Goal: Information Seeking & Learning: Learn about a topic

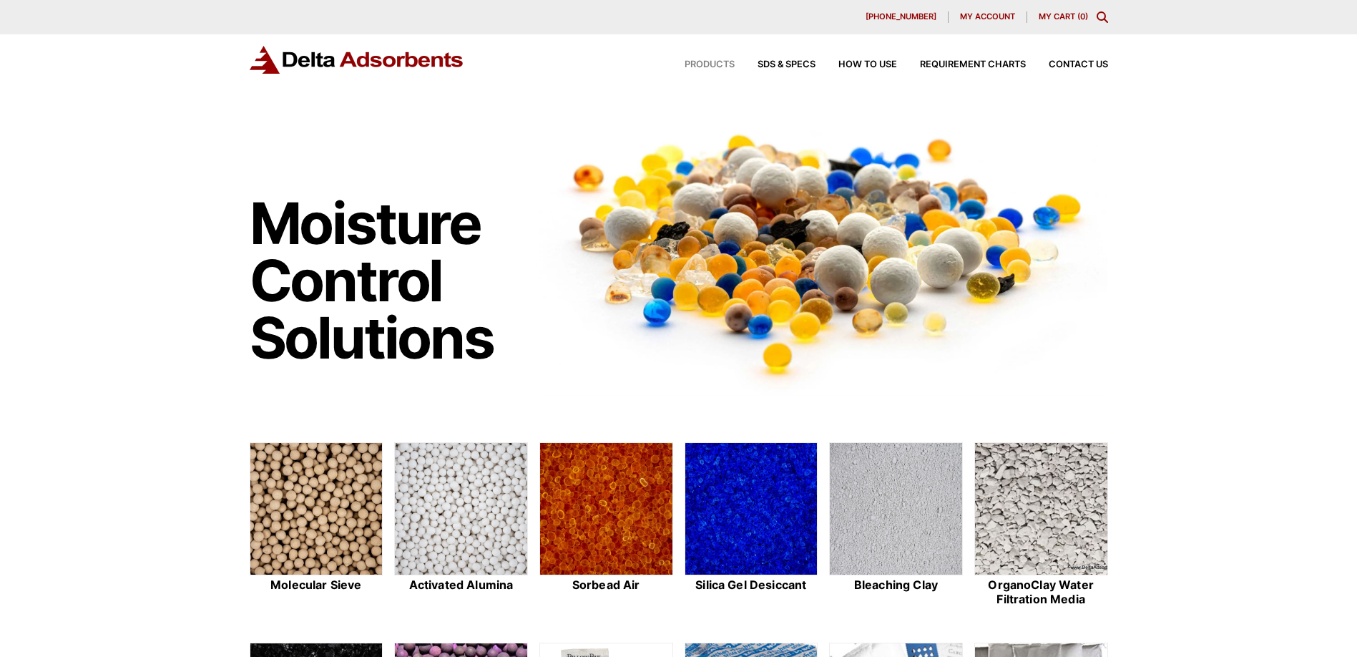
click at [706, 61] on span "Products" at bounding box center [709, 64] width 50 height 9
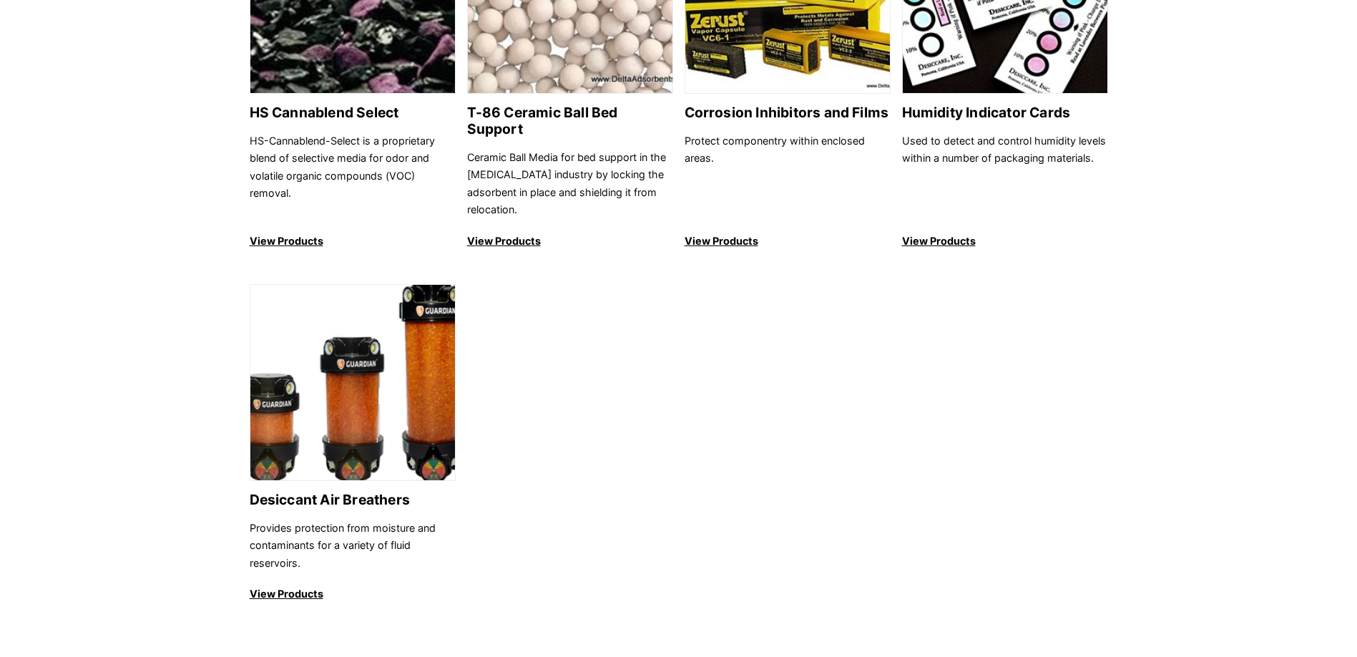
scroll to position [1574, 0]
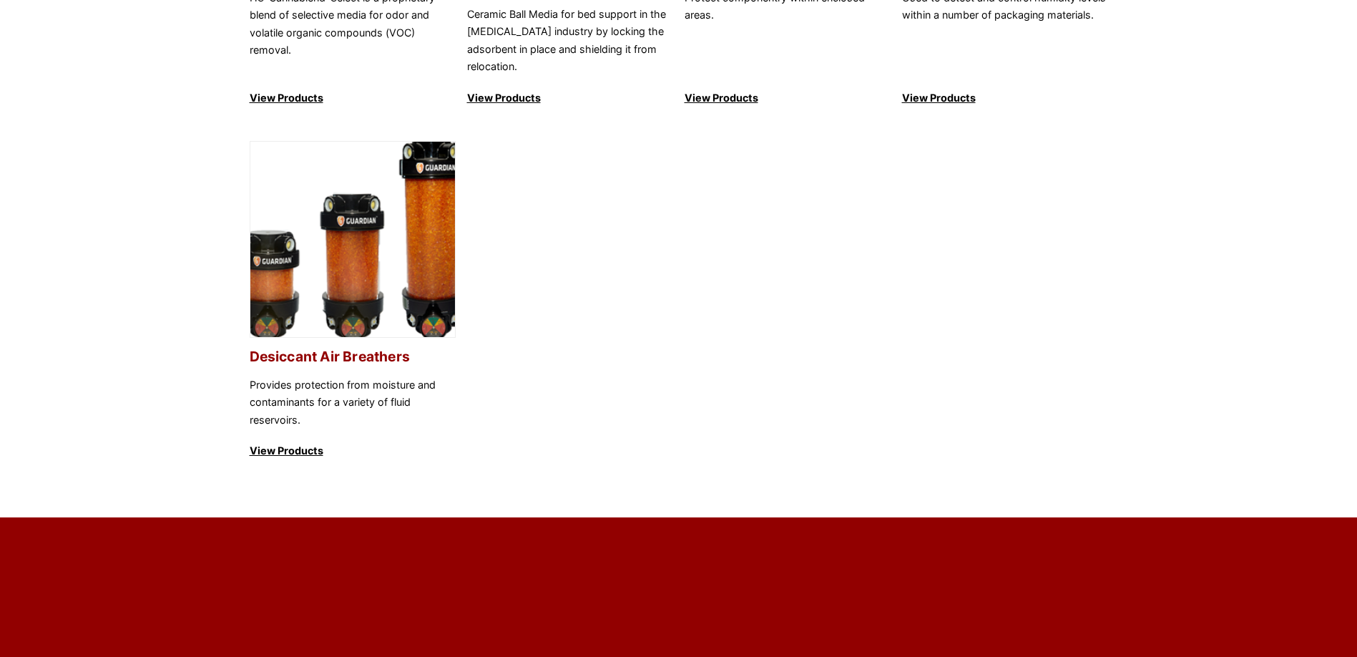
click at [310, 442] on p "View Products" at bounding box center [353, 450] width 206 height 17
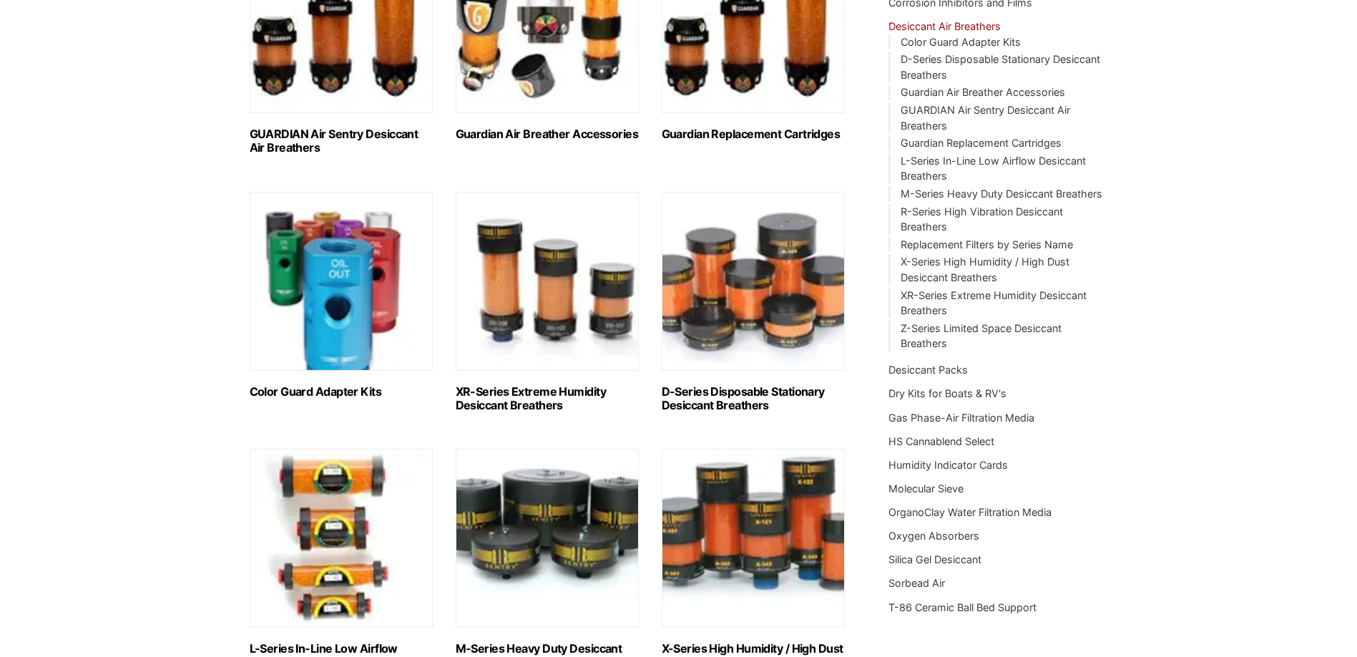
click at [494, 391] on h2 "XR-Series Extreme Humidity Desiccant Breathers (10)" at bounding box center [547, 398] width 183 height 27
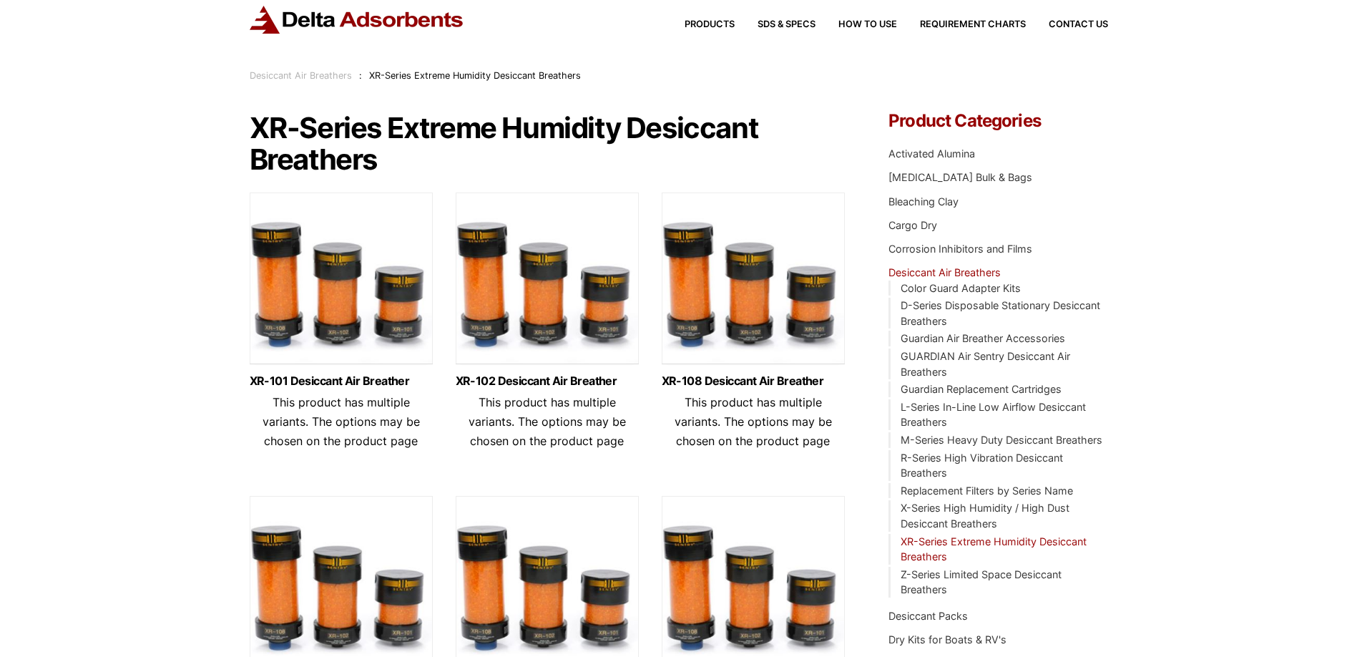
scroll to position [286, 0]
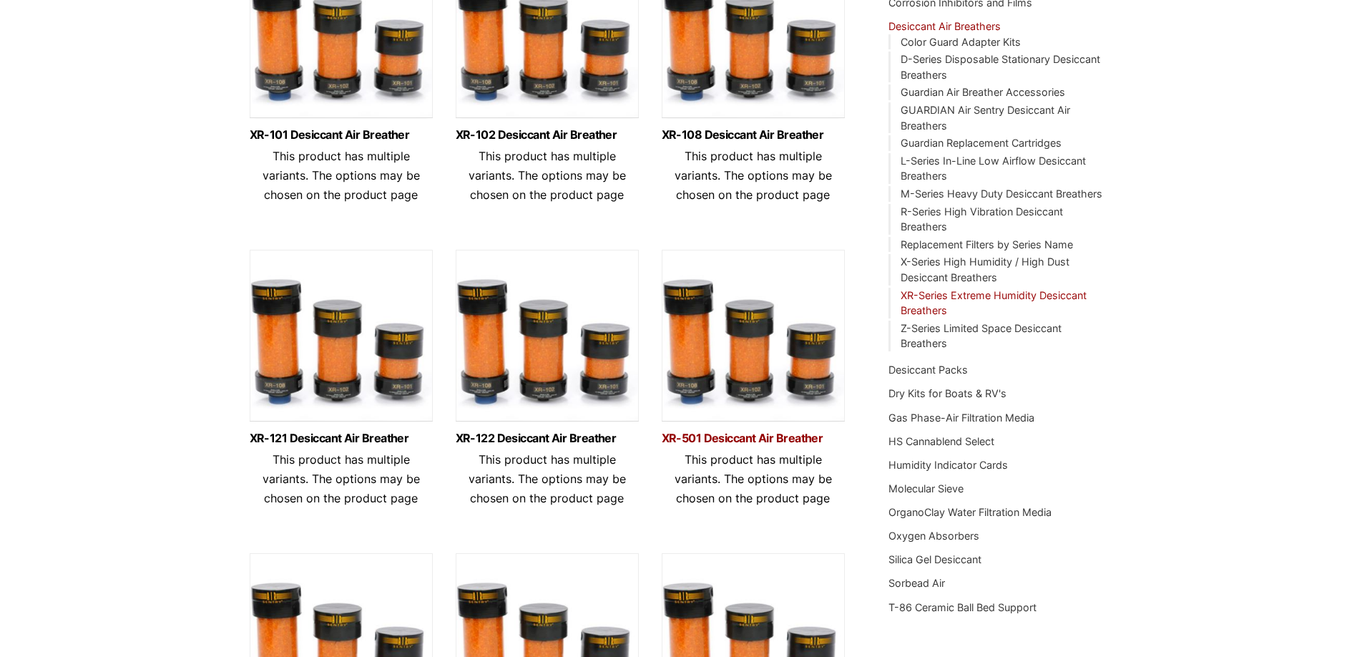
click at [747, 436] on link "XR-501 Desiccant Air Breather" at bounding box center [753, 438] width 183 height 12
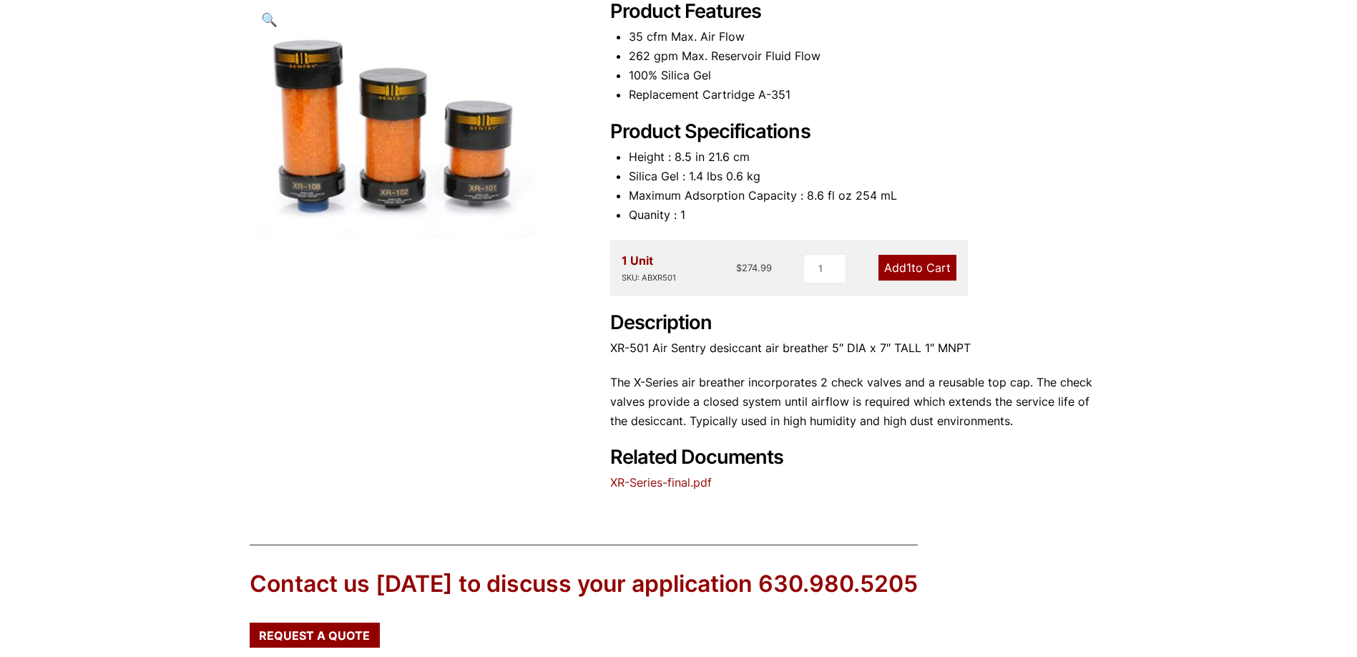
click at [652, 481] on link "XR-Series-final.pdf" at bounding box center [661, 482] width 102 height 14
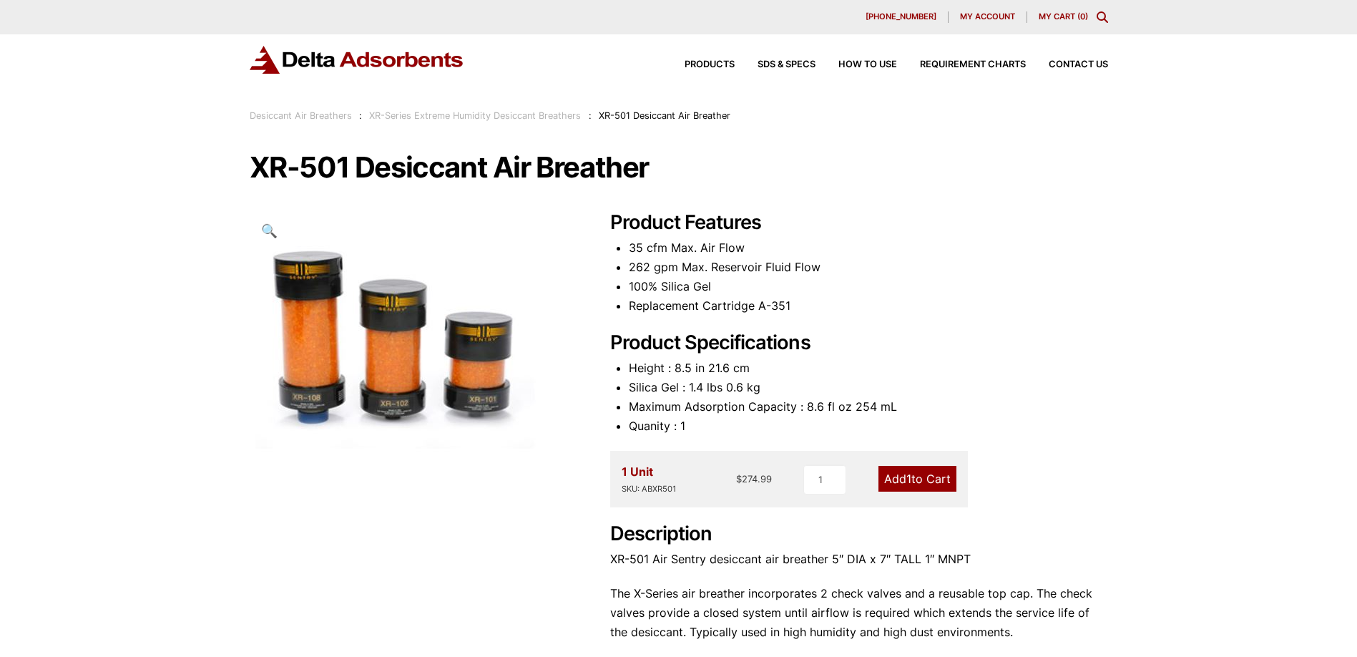
drag, startPoint x: 986, startPoint y: 311, endPoint x: 932, endPoint y: 308, distance: 53.7
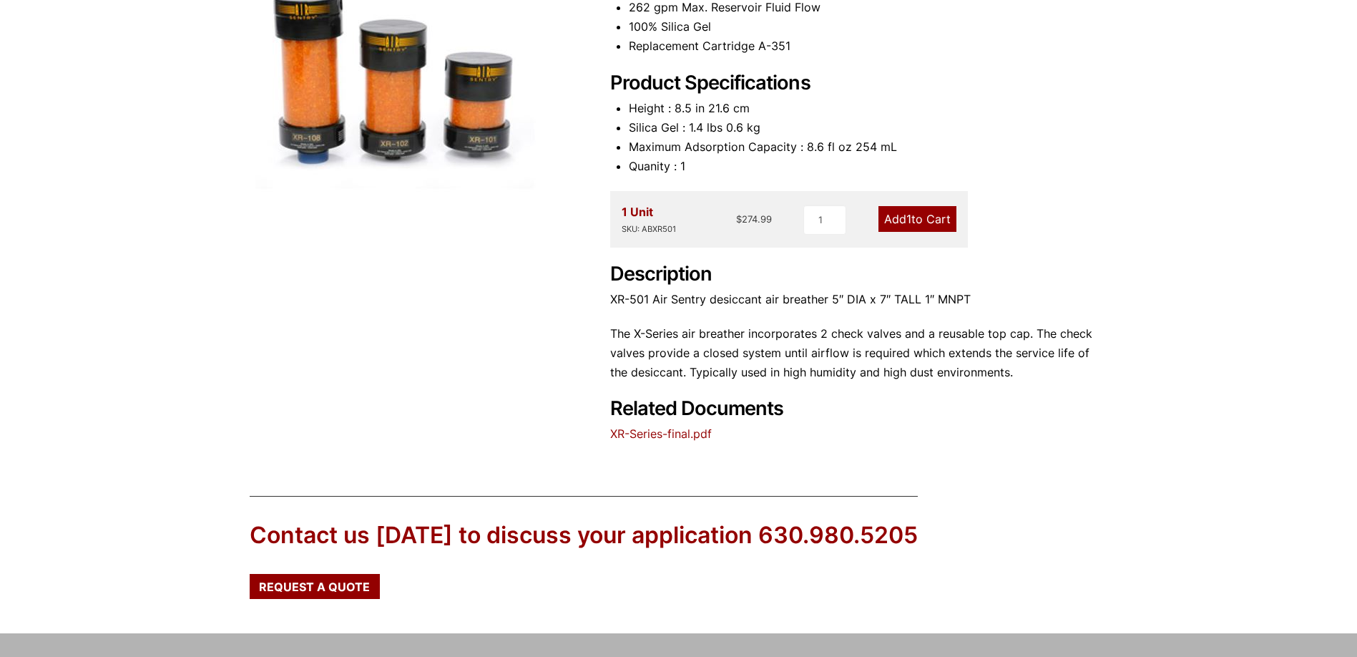
scroll to position [180, 0]
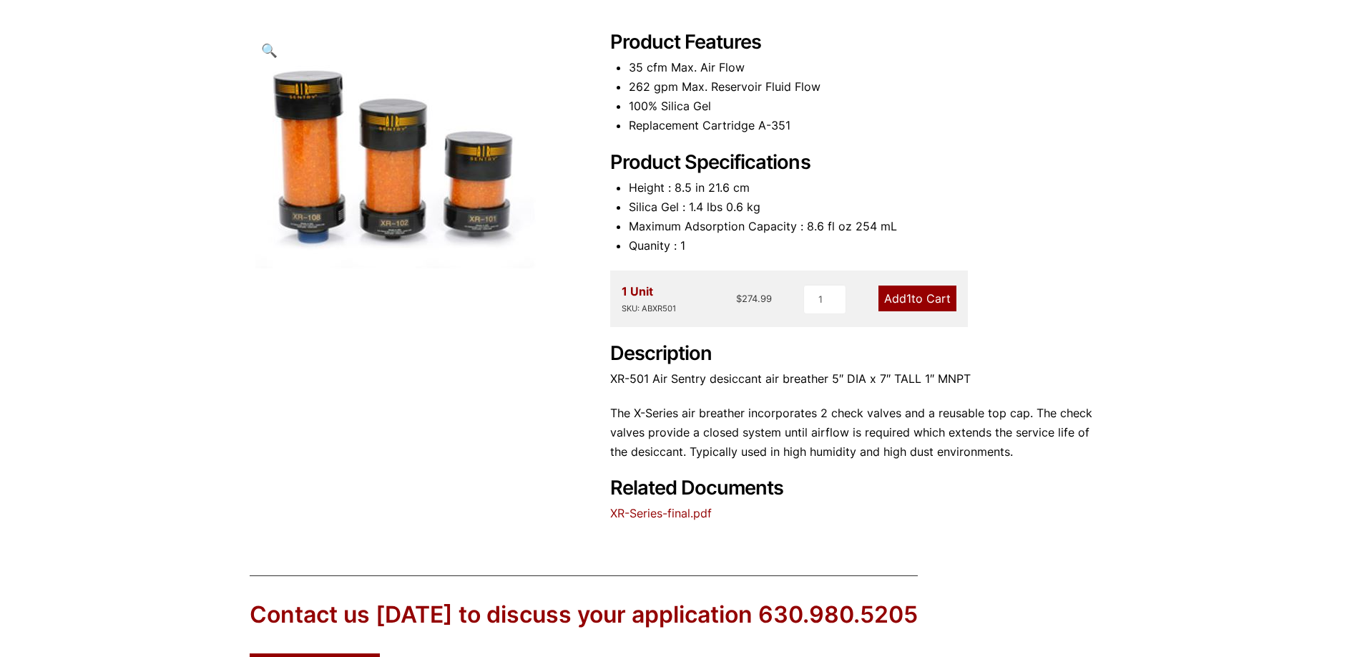
click at [1020, 411] on p "The X-Series air breather incorporates 2 check valves and a reusable top cap. T…" at bounding box center [859, 432] width 498 height 59
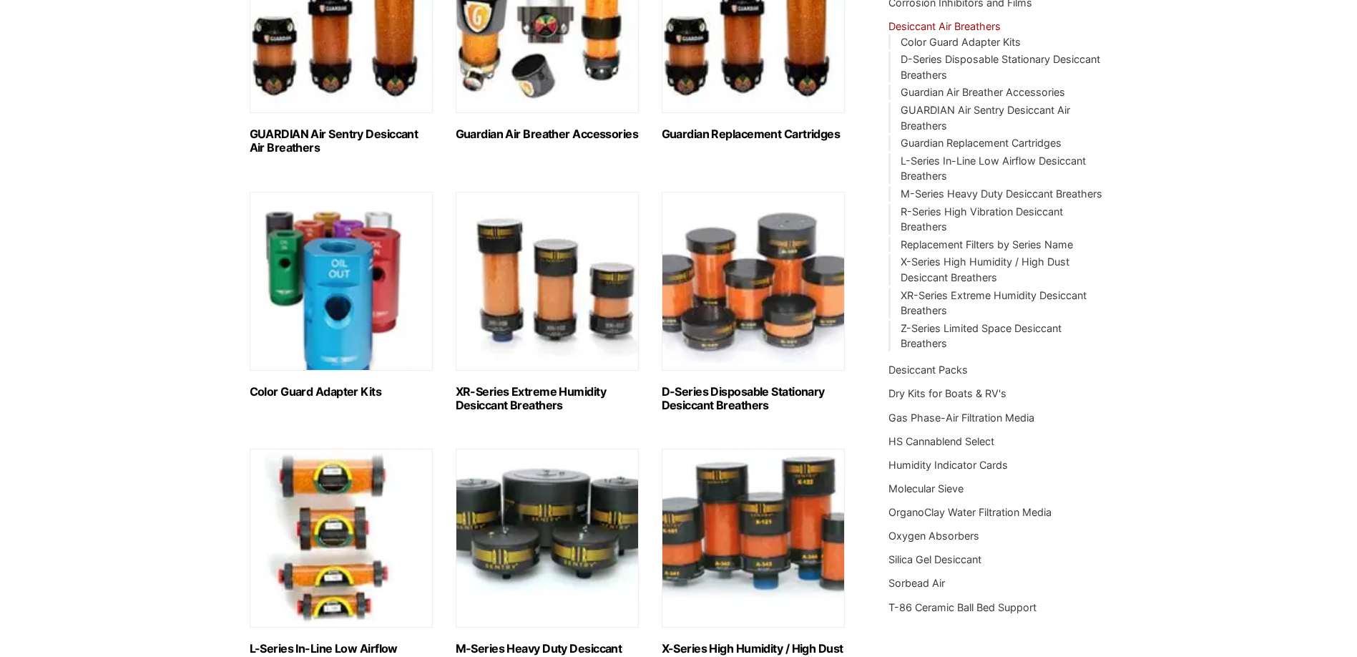
scroll to position [286, 0]
click at [740, 317] on img "Visit product category D-Series Disposable Stationary Desiccant Breathers" at bounding box center [753, 281] width 183 height 179
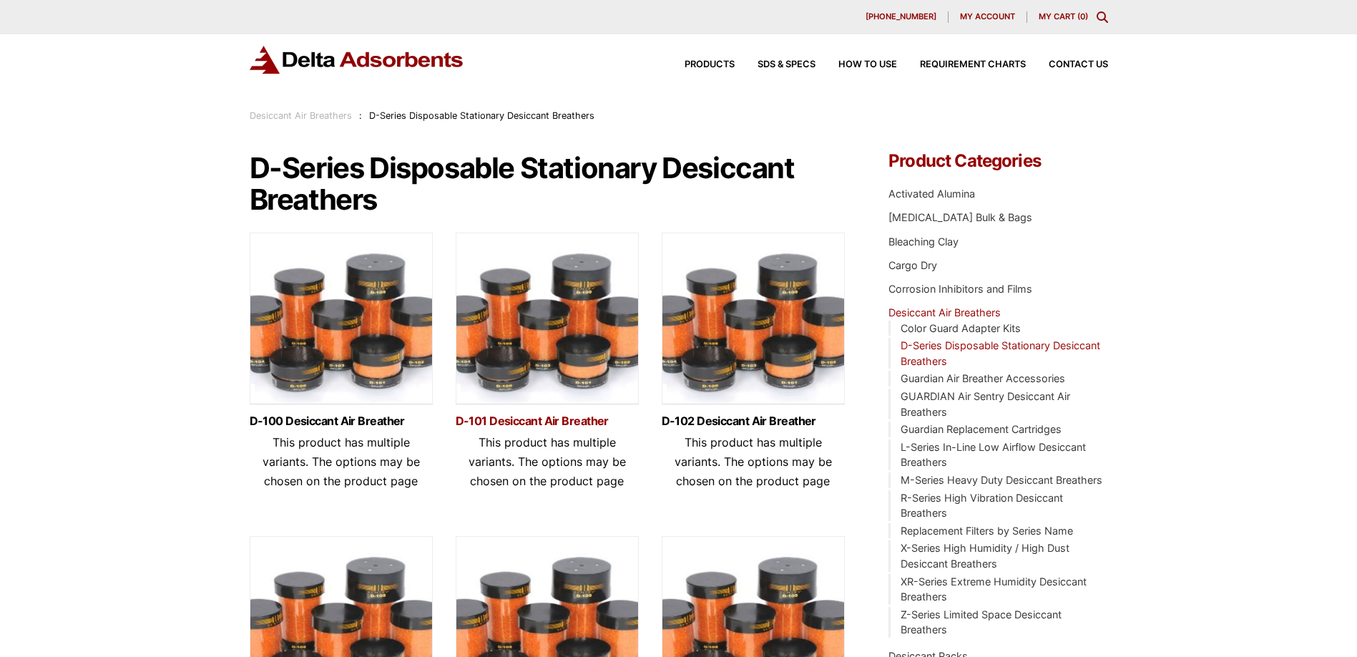
click at [569, 419] on link "D-101 Desiccant Air Breather" at bounding box center [547, 421] width 183 height 12
